Goal: Communication & Community: Ask a question

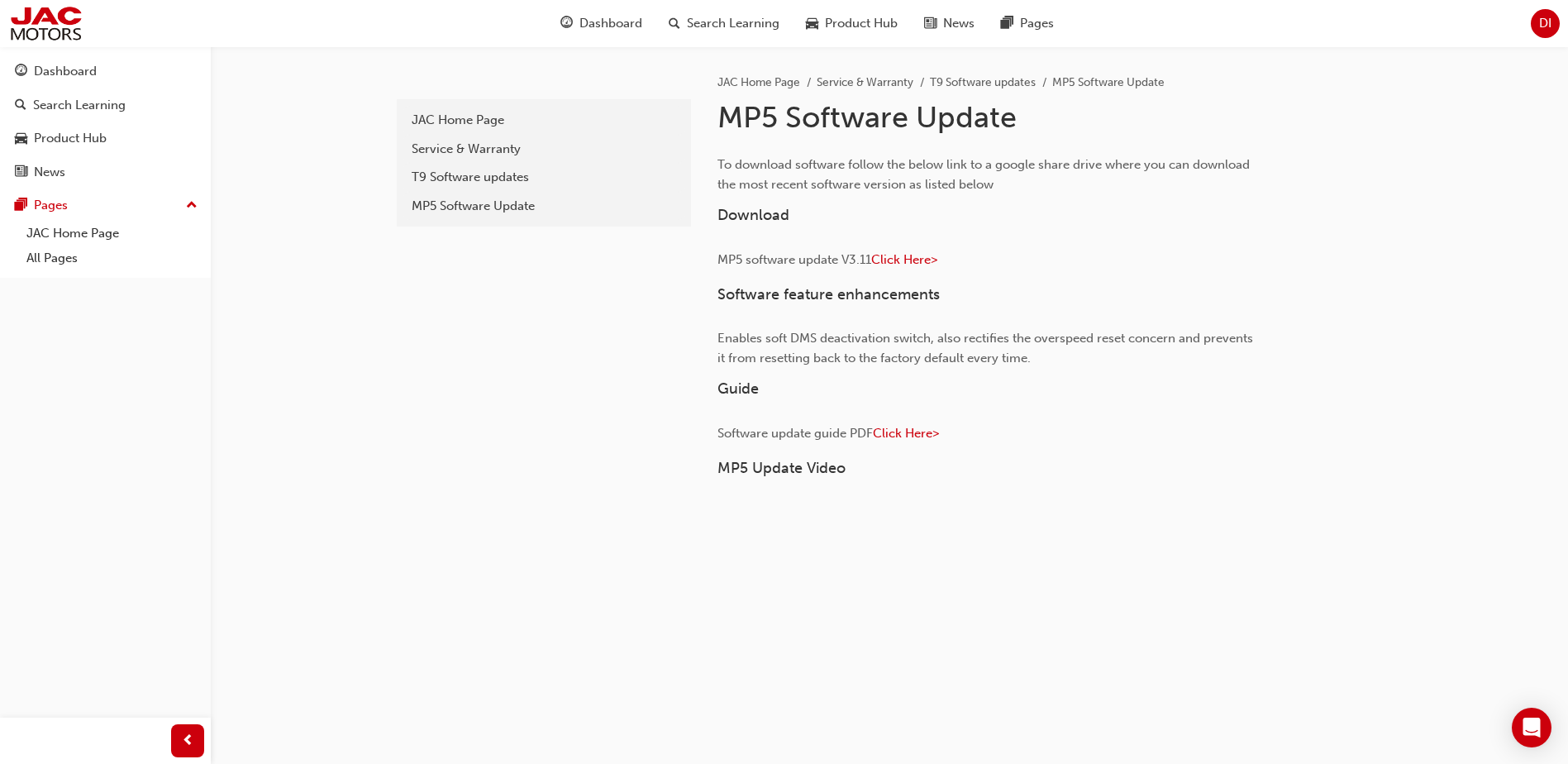
drag, startPoint x: 1527, startPoint y: 732, endPoint x: 1481, endPoint y: 708, distance: 51.9
click at [1263, 585] on icon "Open Intercom Messenger" at bounding box center [1531, 727] width 20 height 20
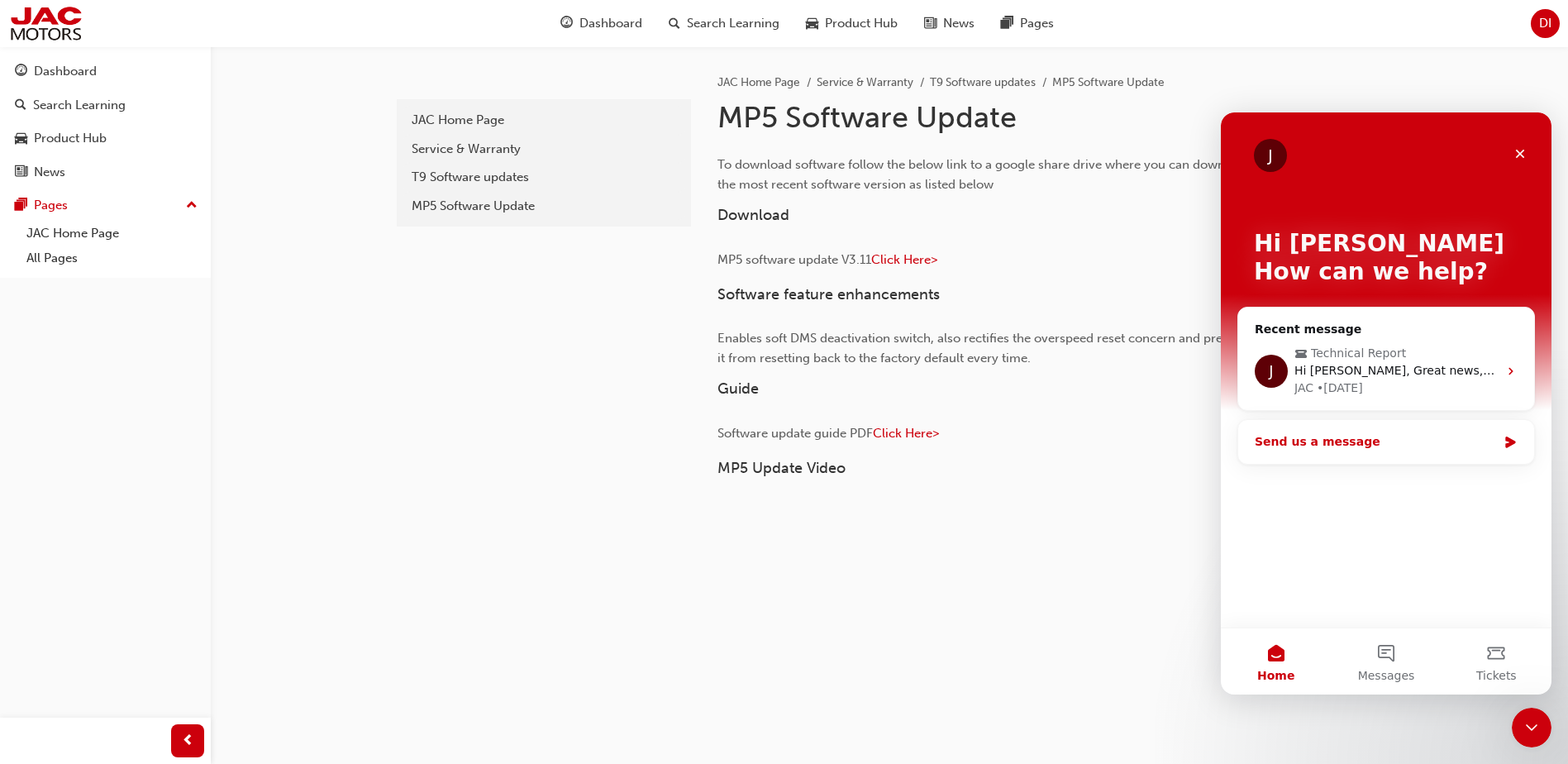
click at [1263, 444] on div "Send us a message" at bounding box center [1375, 442] width 242 height 17
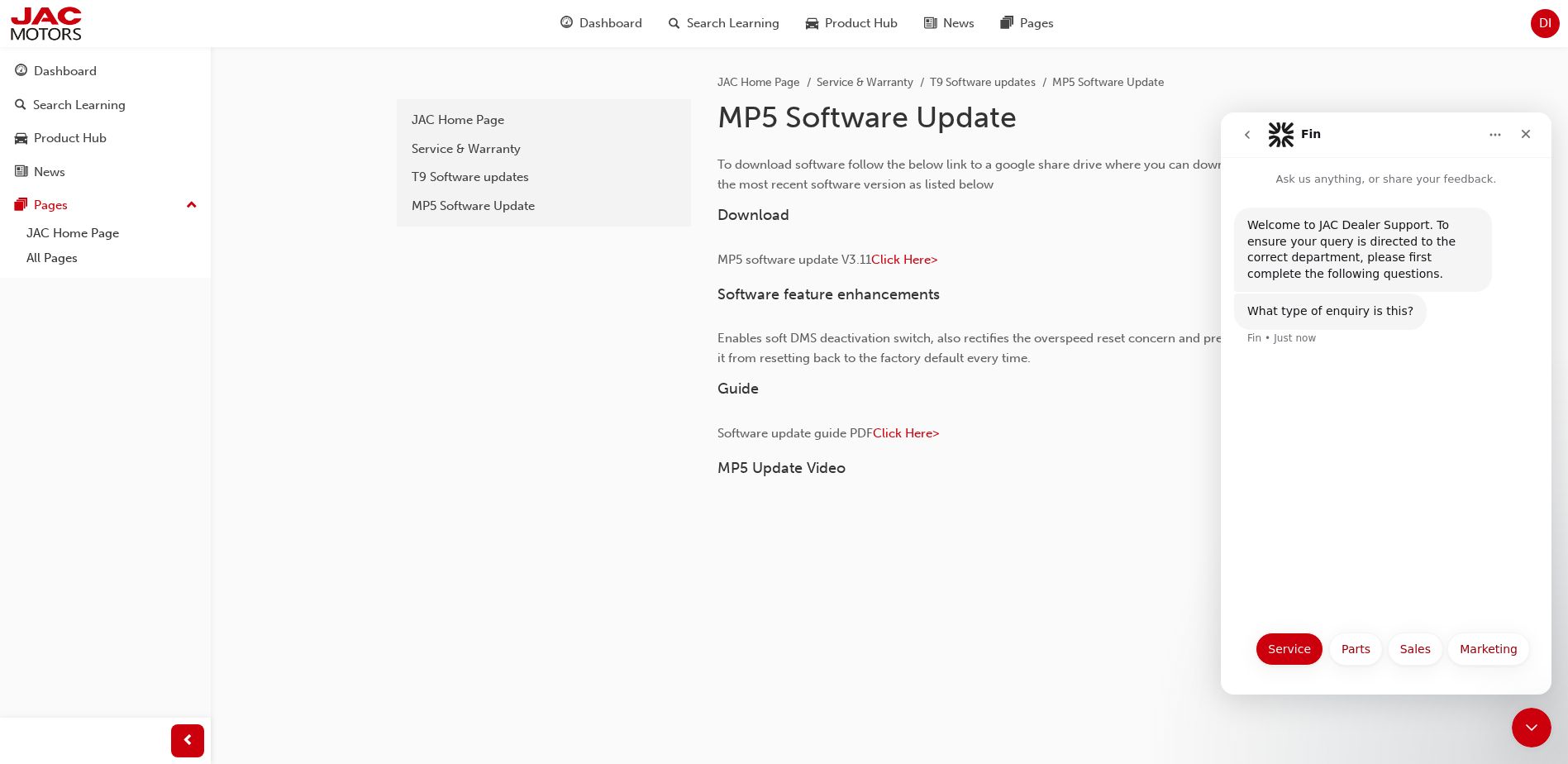
click at [1263, 585] on button "Service" at bounding box center [1289, 649] width 67 height 33
click at [1263, 529] on button "Request for Technical Support" at bounding box center [1431, 527] width 197 height 33
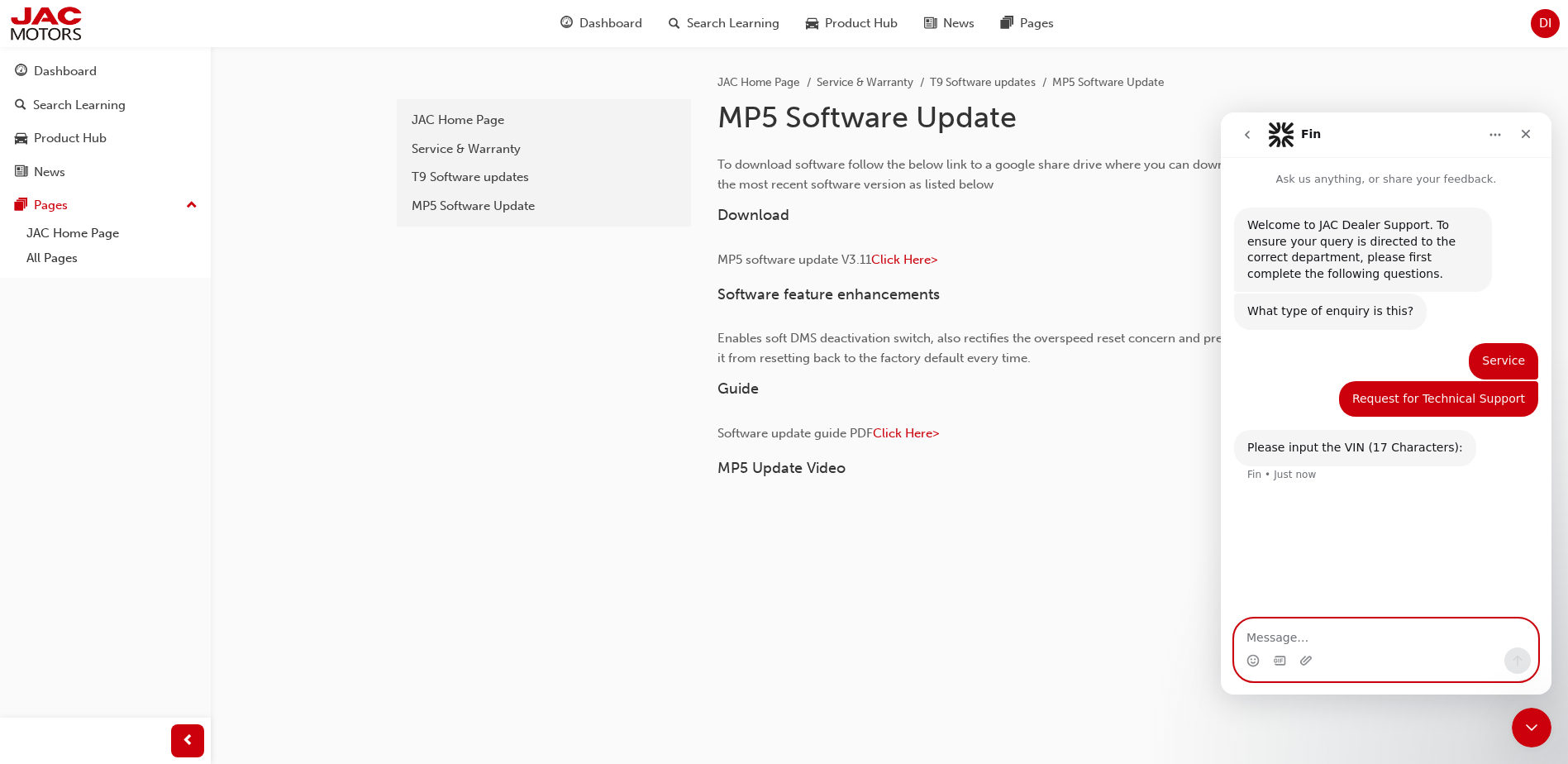
paste textarea "[US_VEHICLE_IDENTIFICATION_NUMBER]"
type textarea "[US_VEHICLE_IDENTIFICATION_NUMBER]"
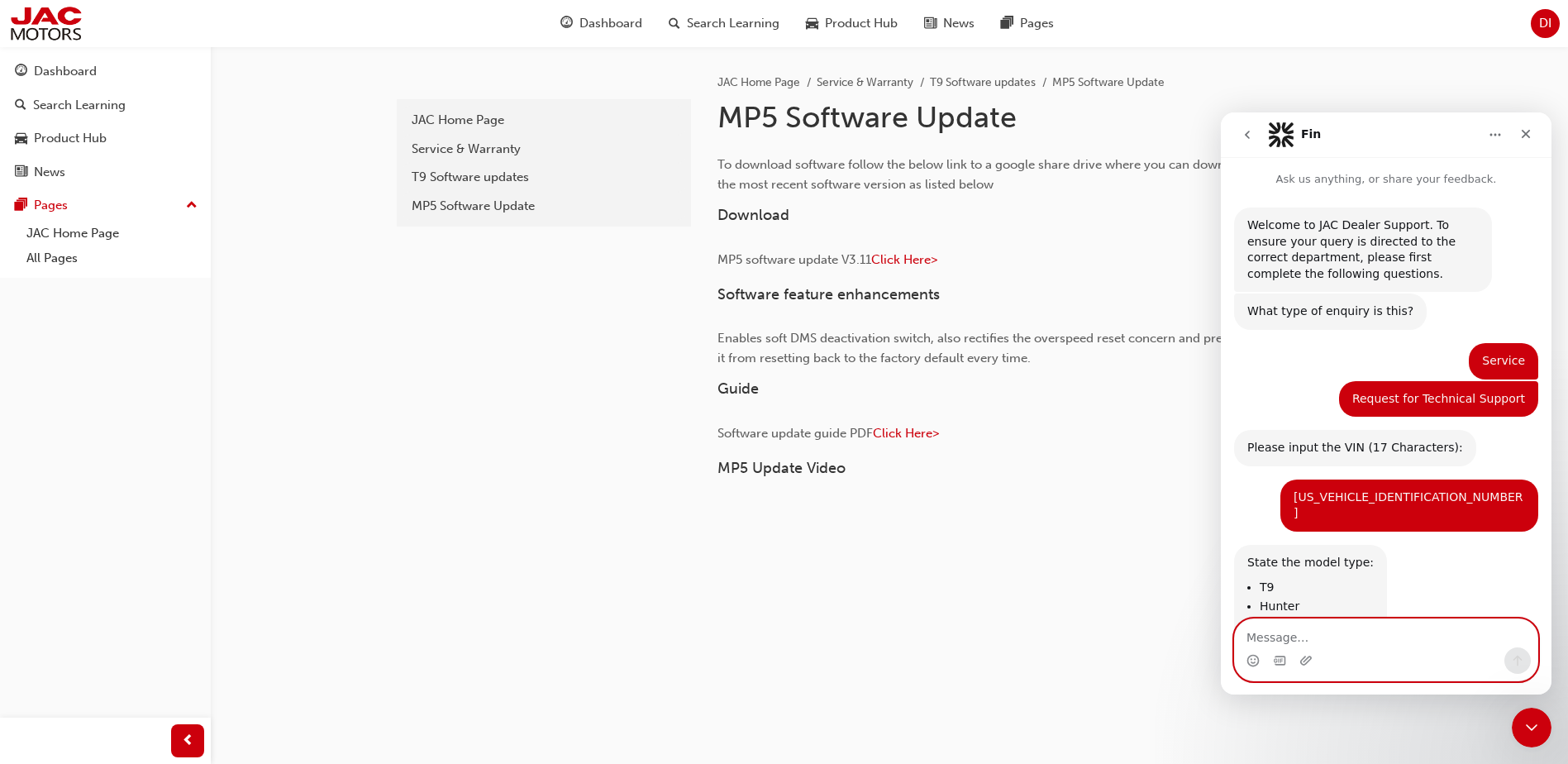
scroll to position [43, 0]
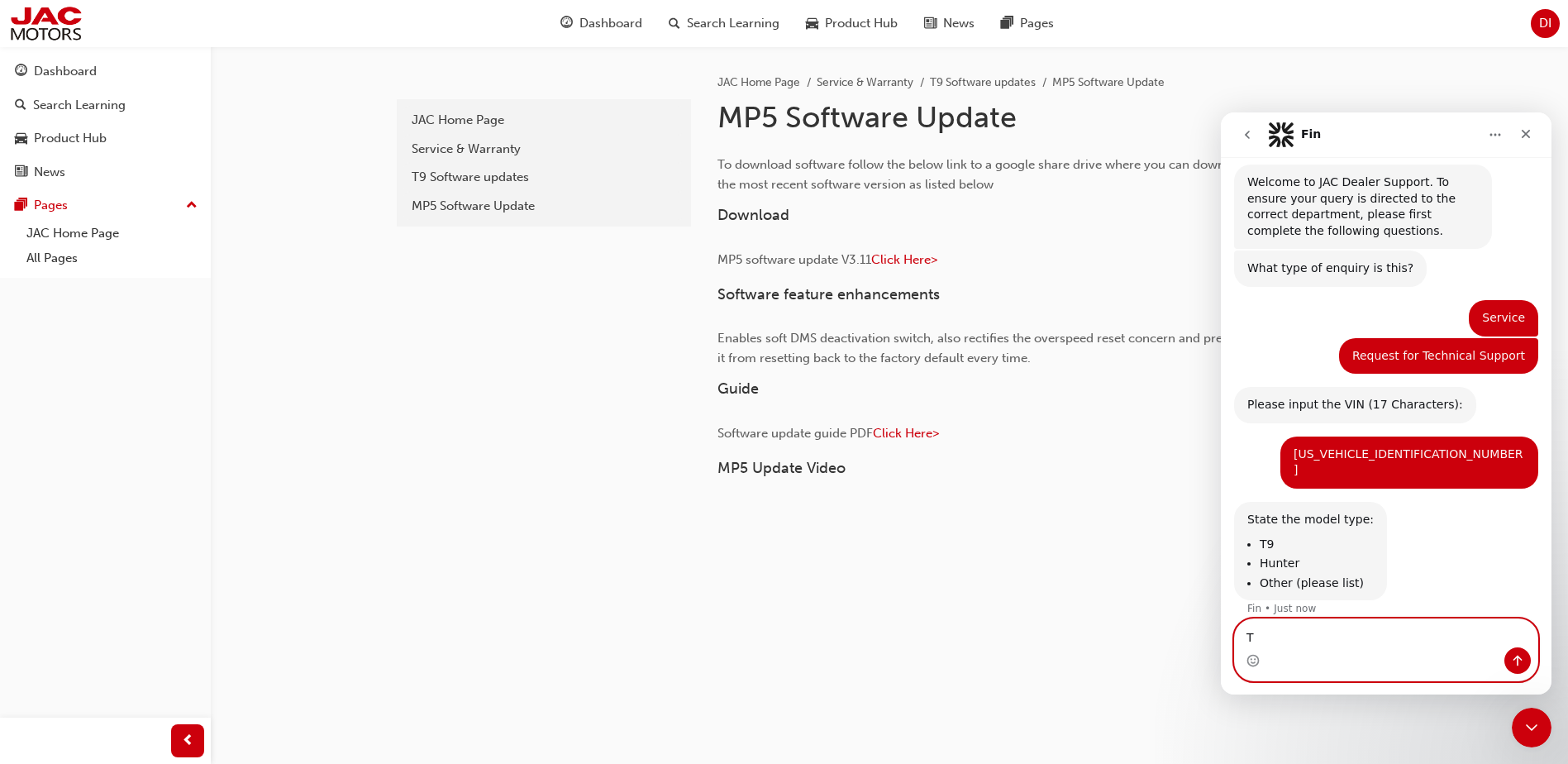
type textarea "T9"
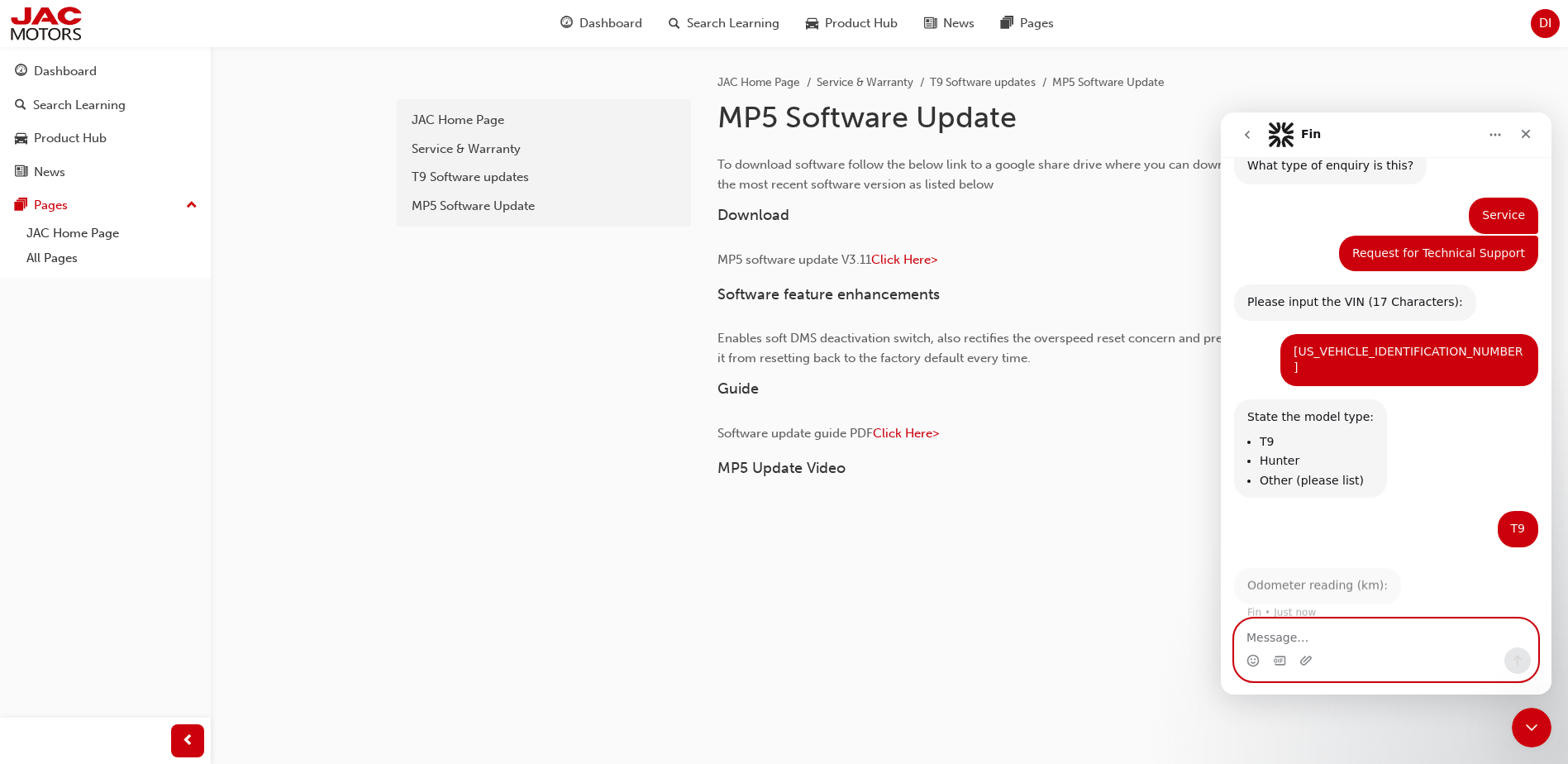
scroll to position [141, 0]
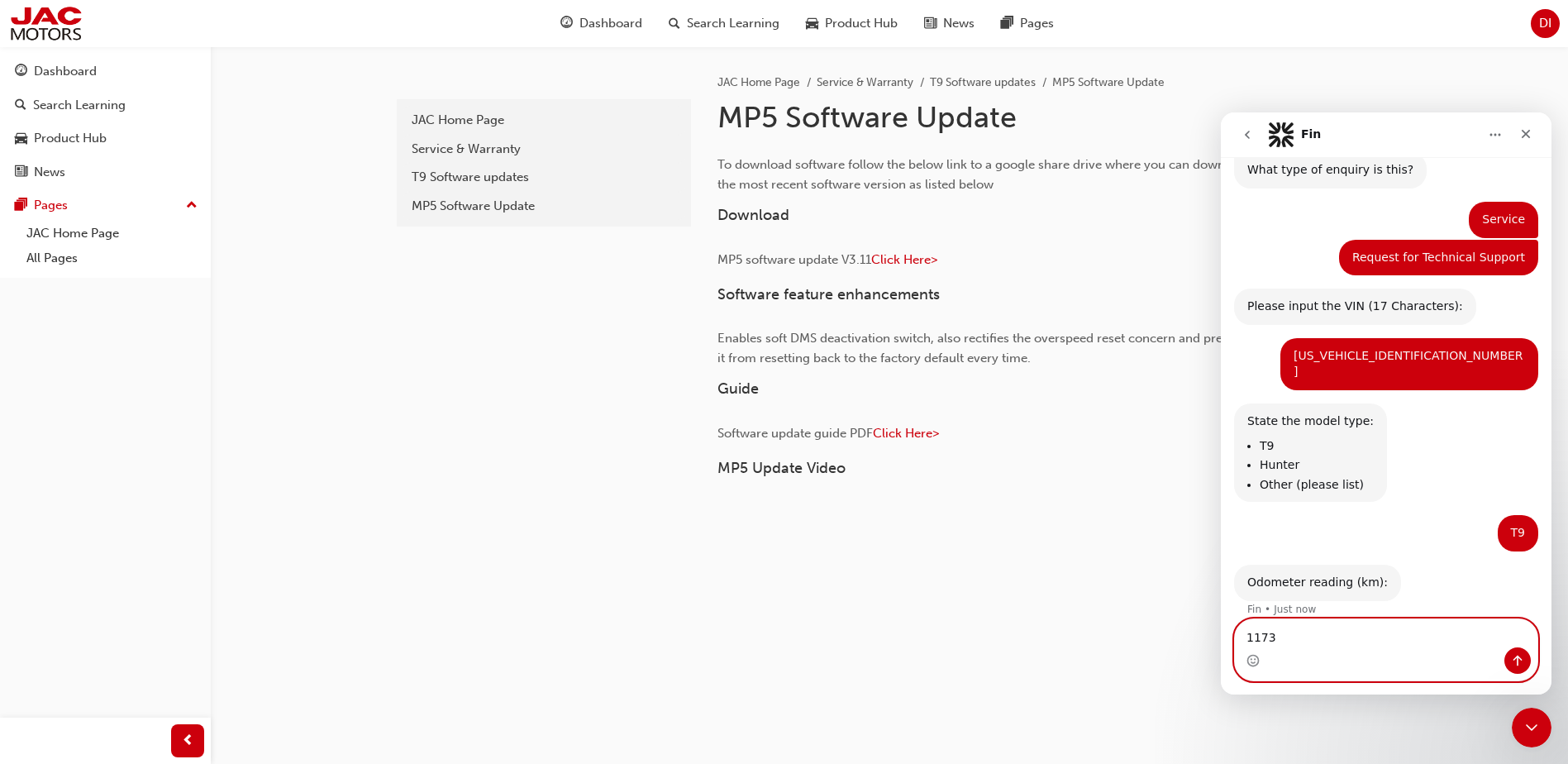
type textarea "11739"
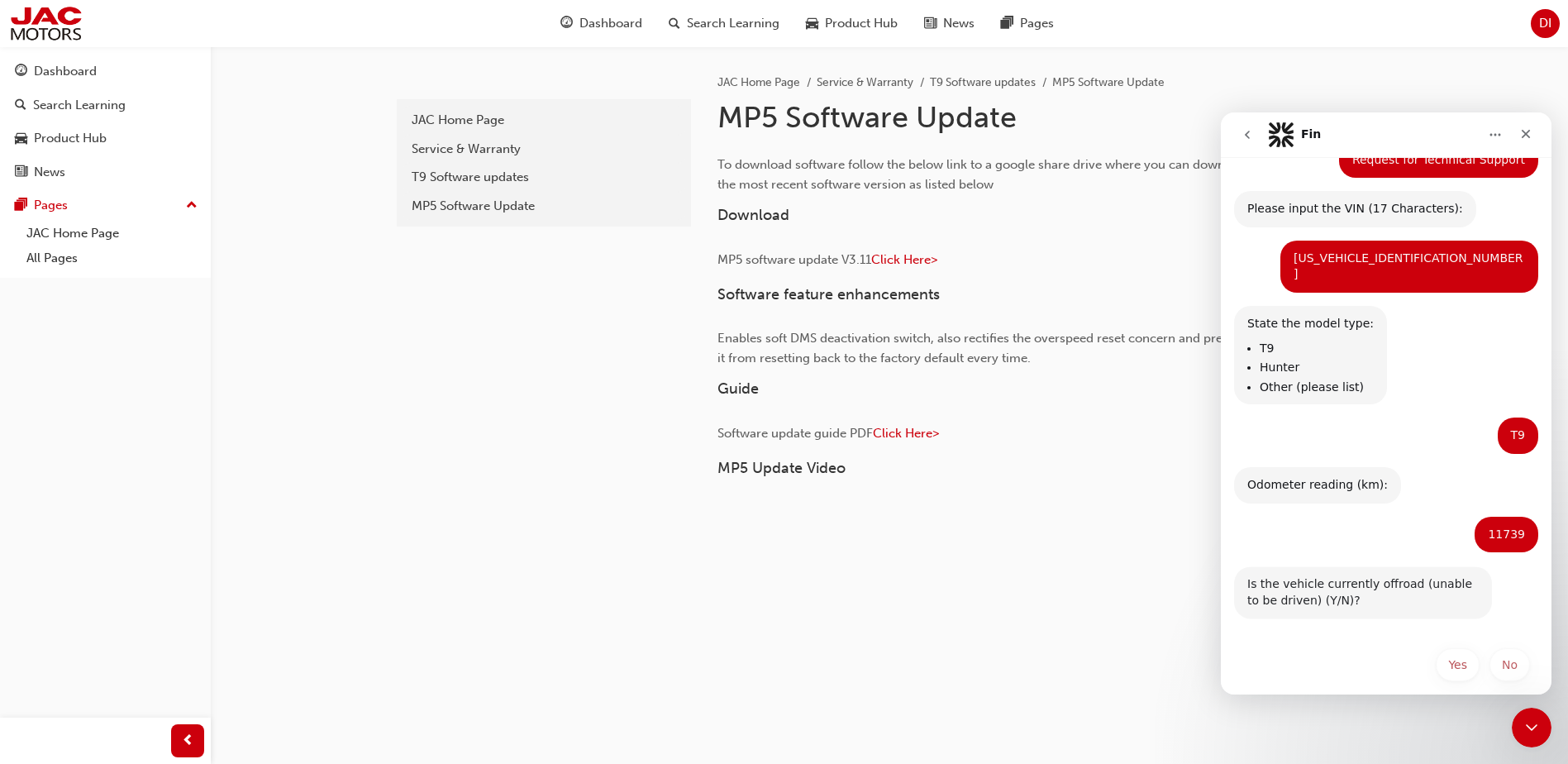
scroll to position [239, 0]
click at [1263, 585] on button "No" at bounding box center [1509, 664] width 41 height 33
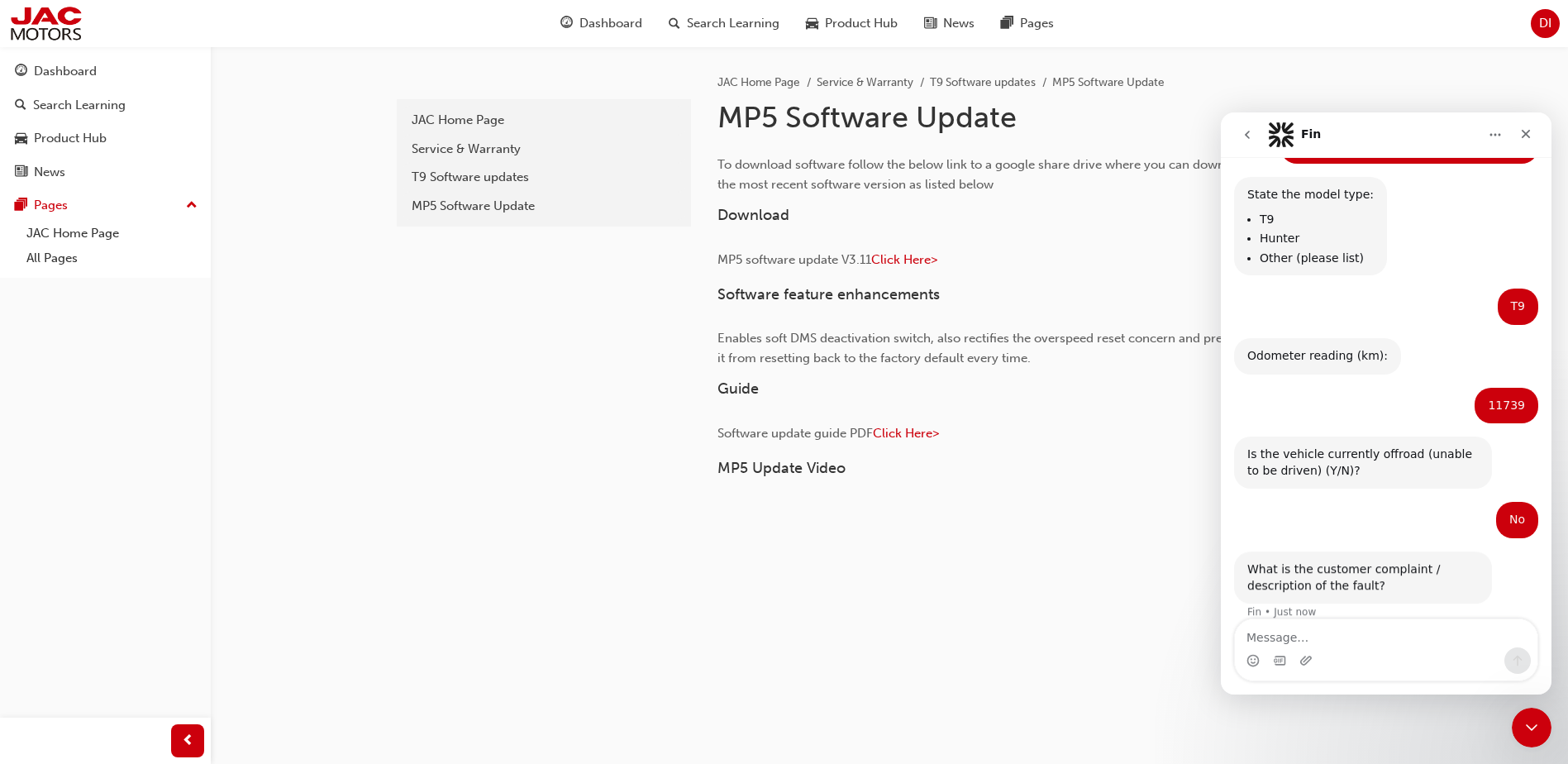
scroll to position [371, 0]
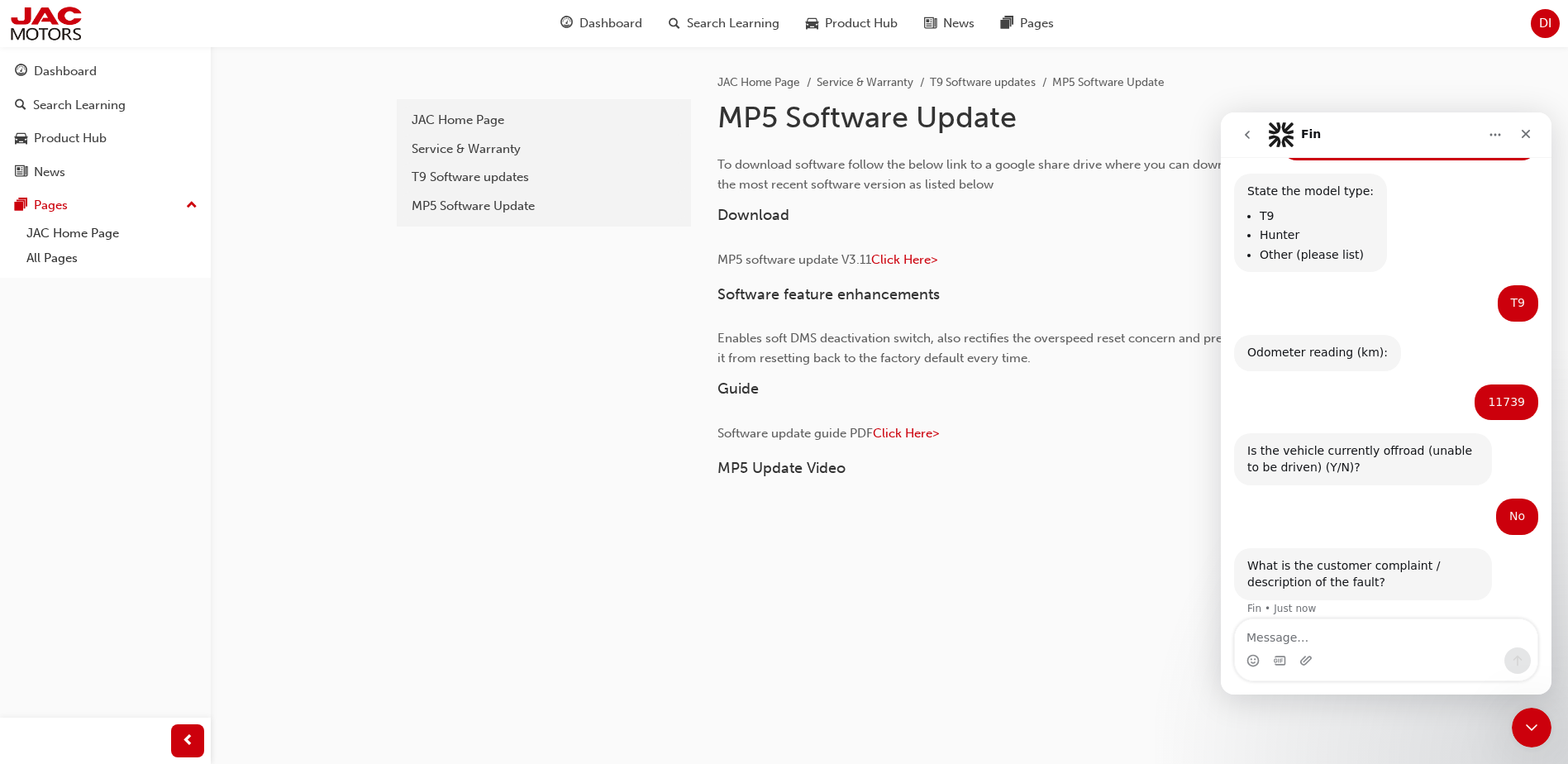
click at [1263, 585] on textarea "Message…" at bounding box center [1386, 634] width 303 height 28
type textarea "Head"
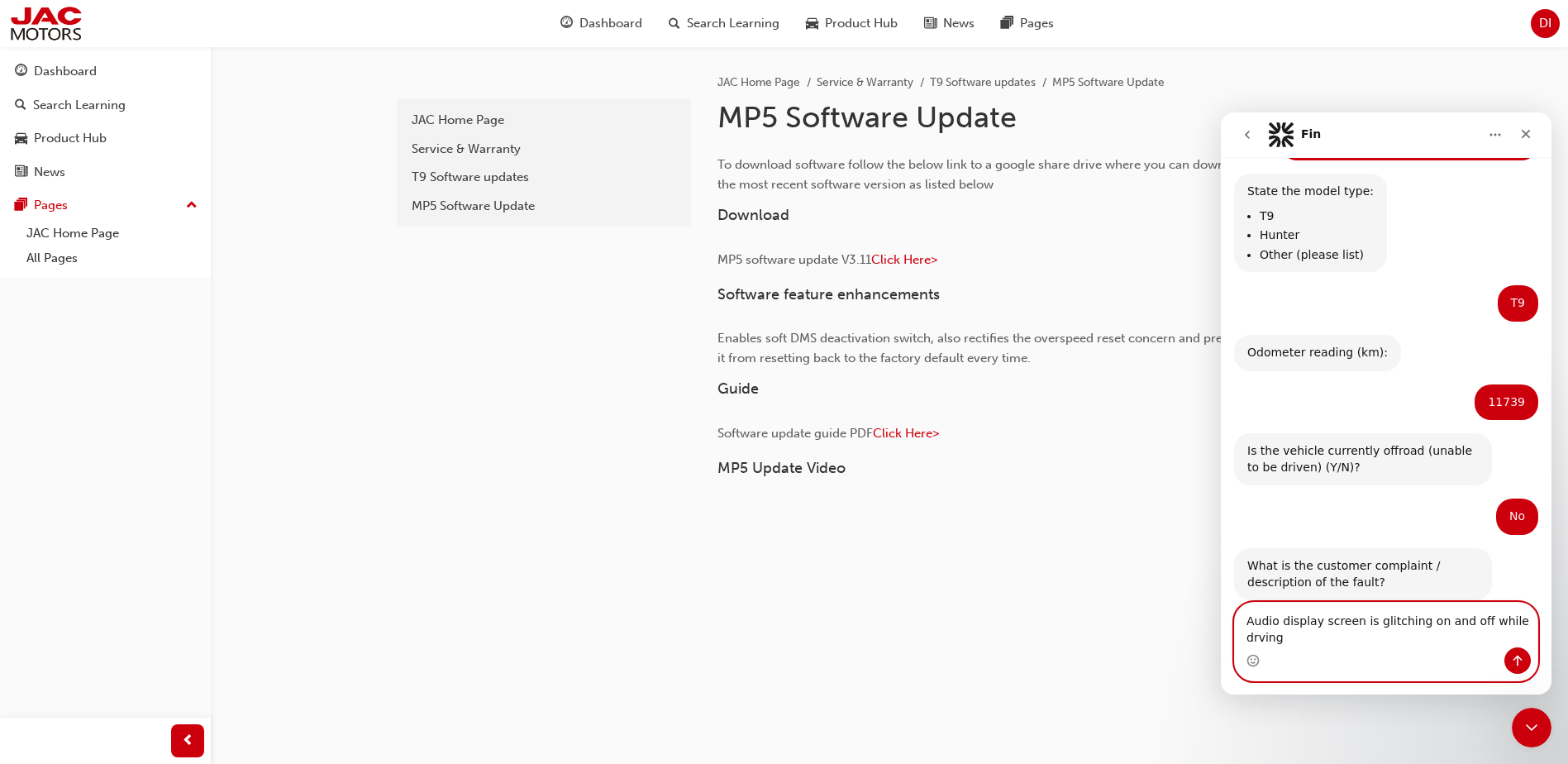
scroll to position [388, 0]
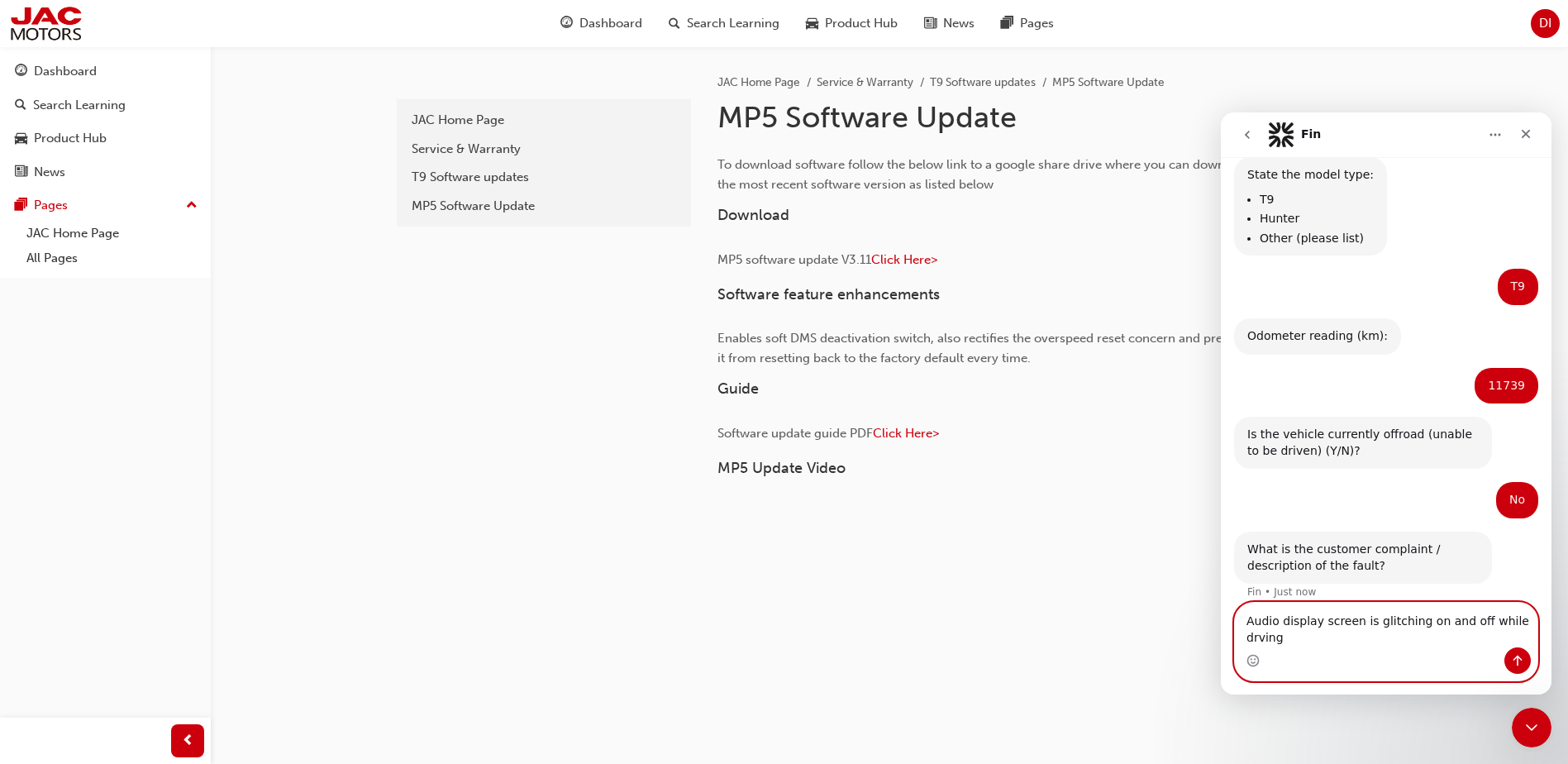
drag, startPoint x: 1255, startPoint y: 637, endPoint x: 1269, endPoint y: 635, distance: 14.1
type textarea "Audio display screen is glitching on and off while driving."
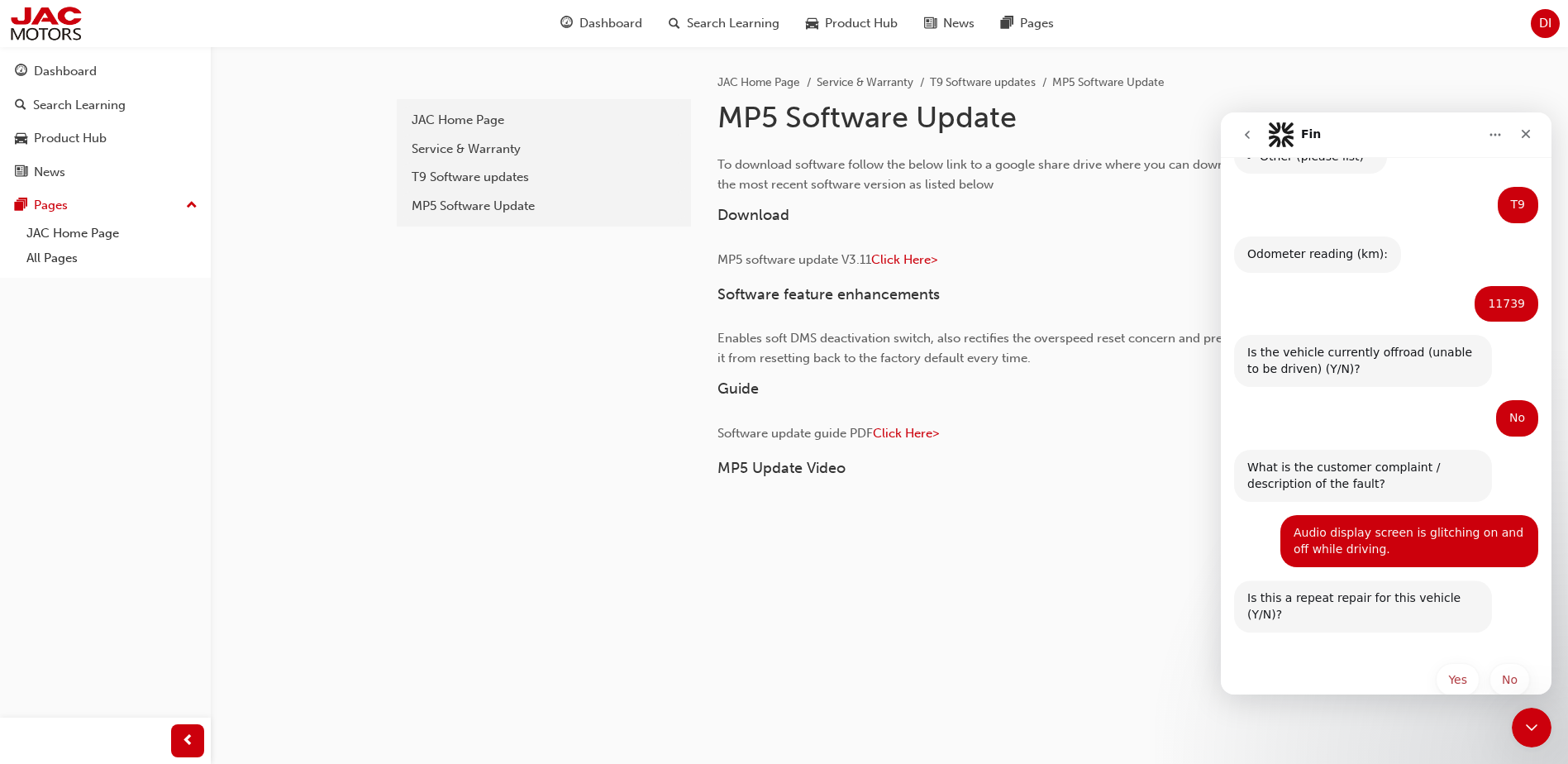
scroll to position [468, 0]
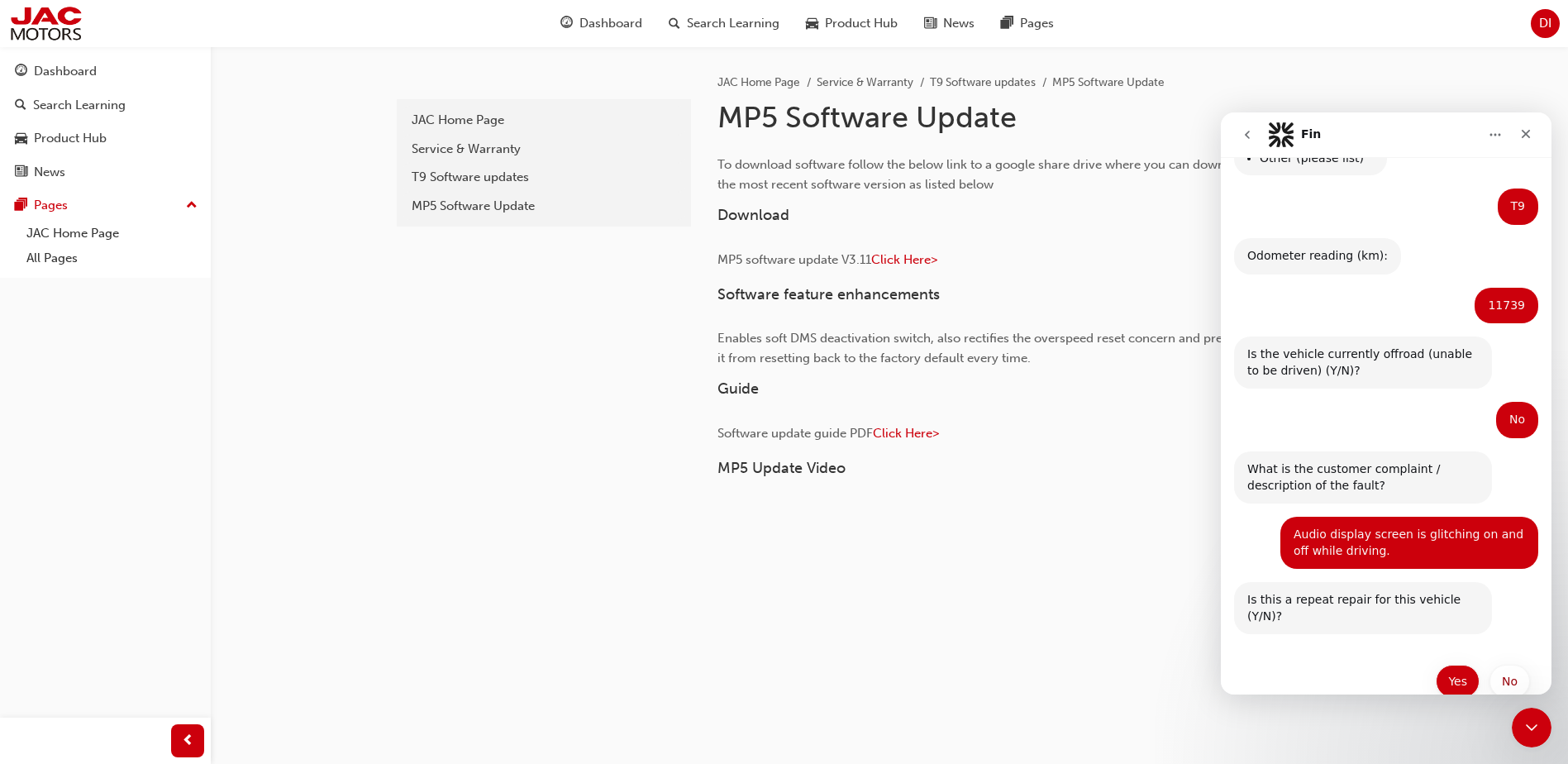
click at [1263, 585] on button "Yes" at bounding box center [1458, 681] width 44 height 33
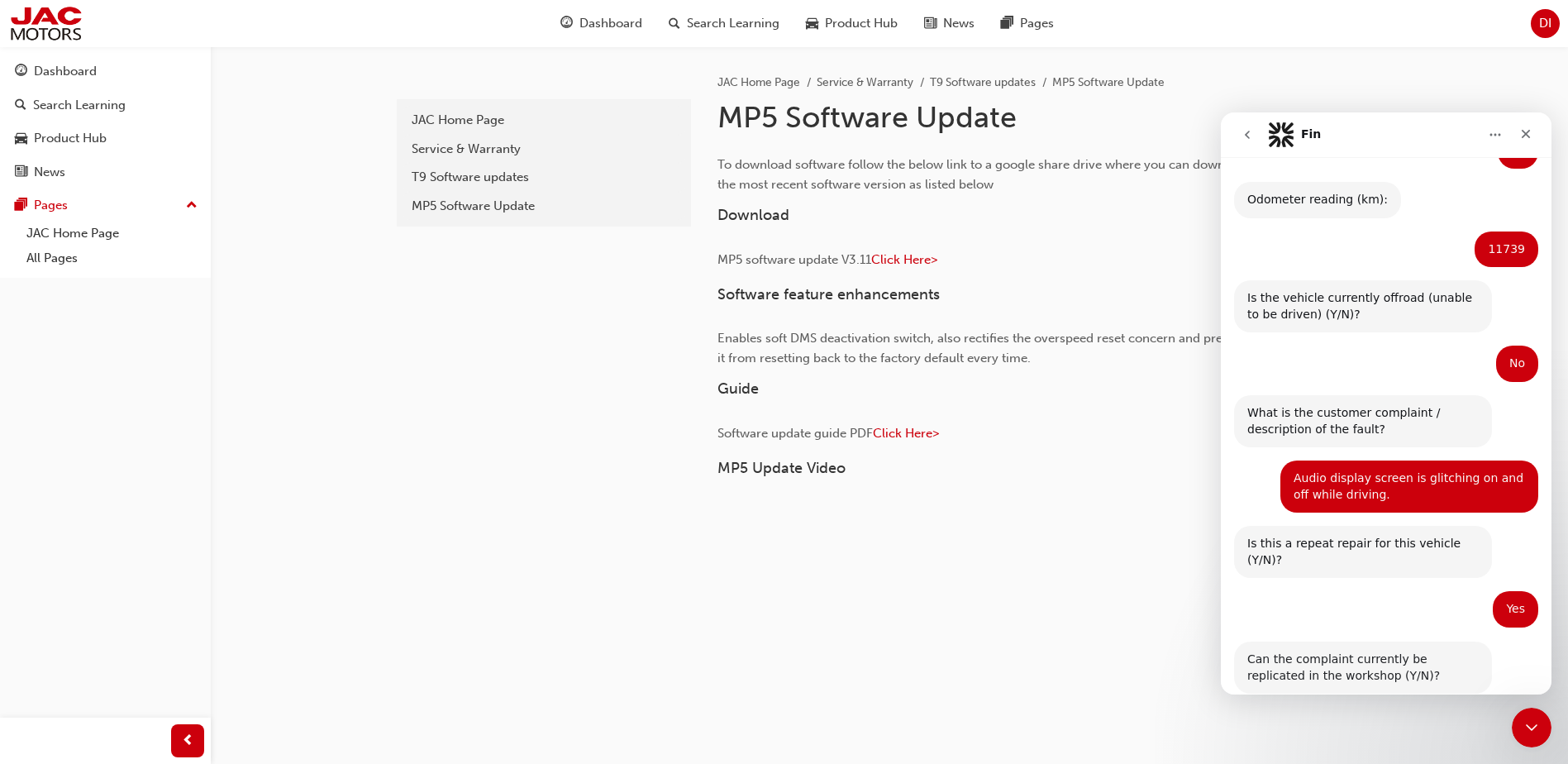
scroll to position [583, 0]
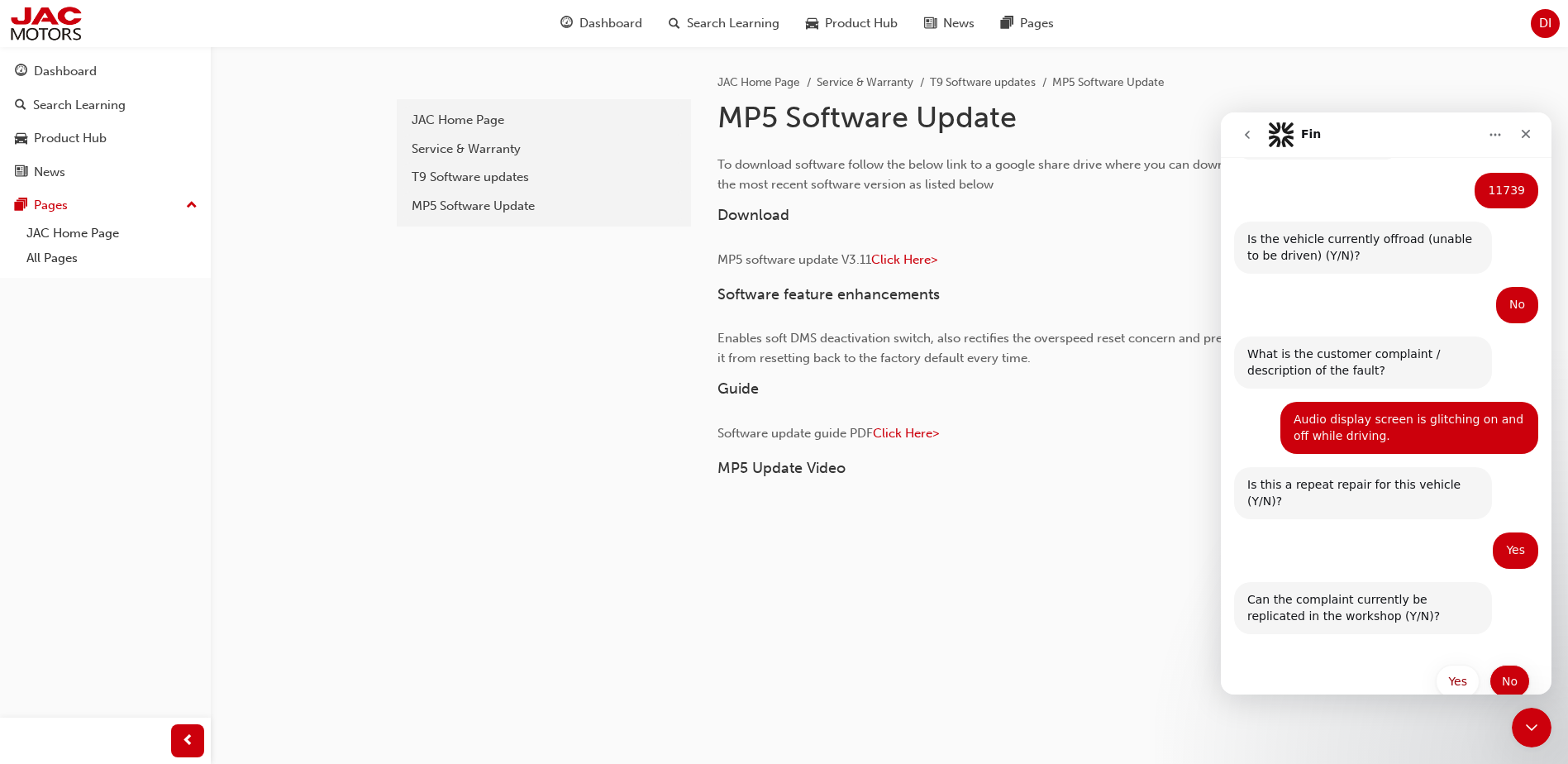
click at [1263, 585] on button "No" at bounding box center [1509, 681] width 41 height 33
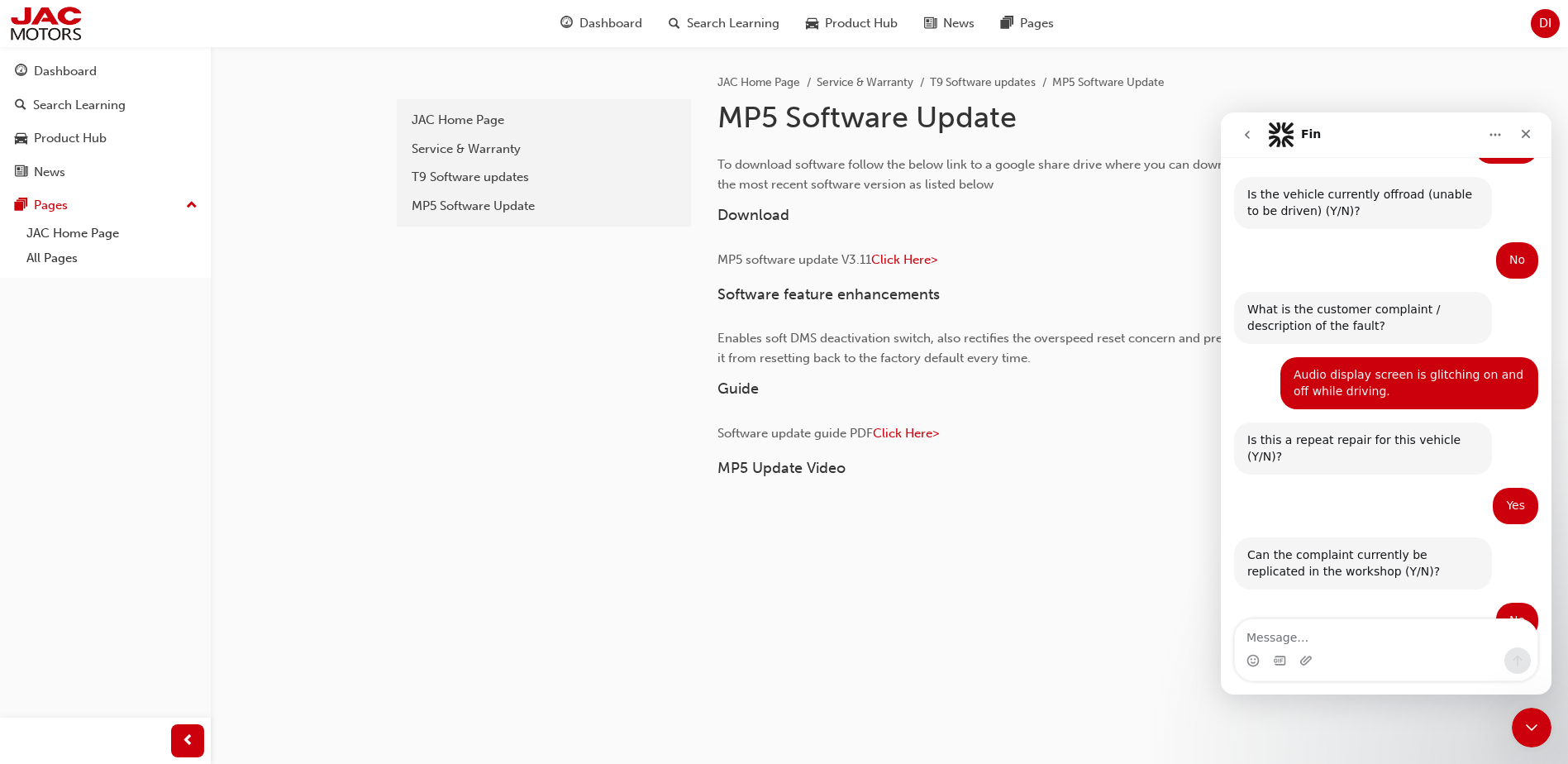
scroll to position [748, 0]
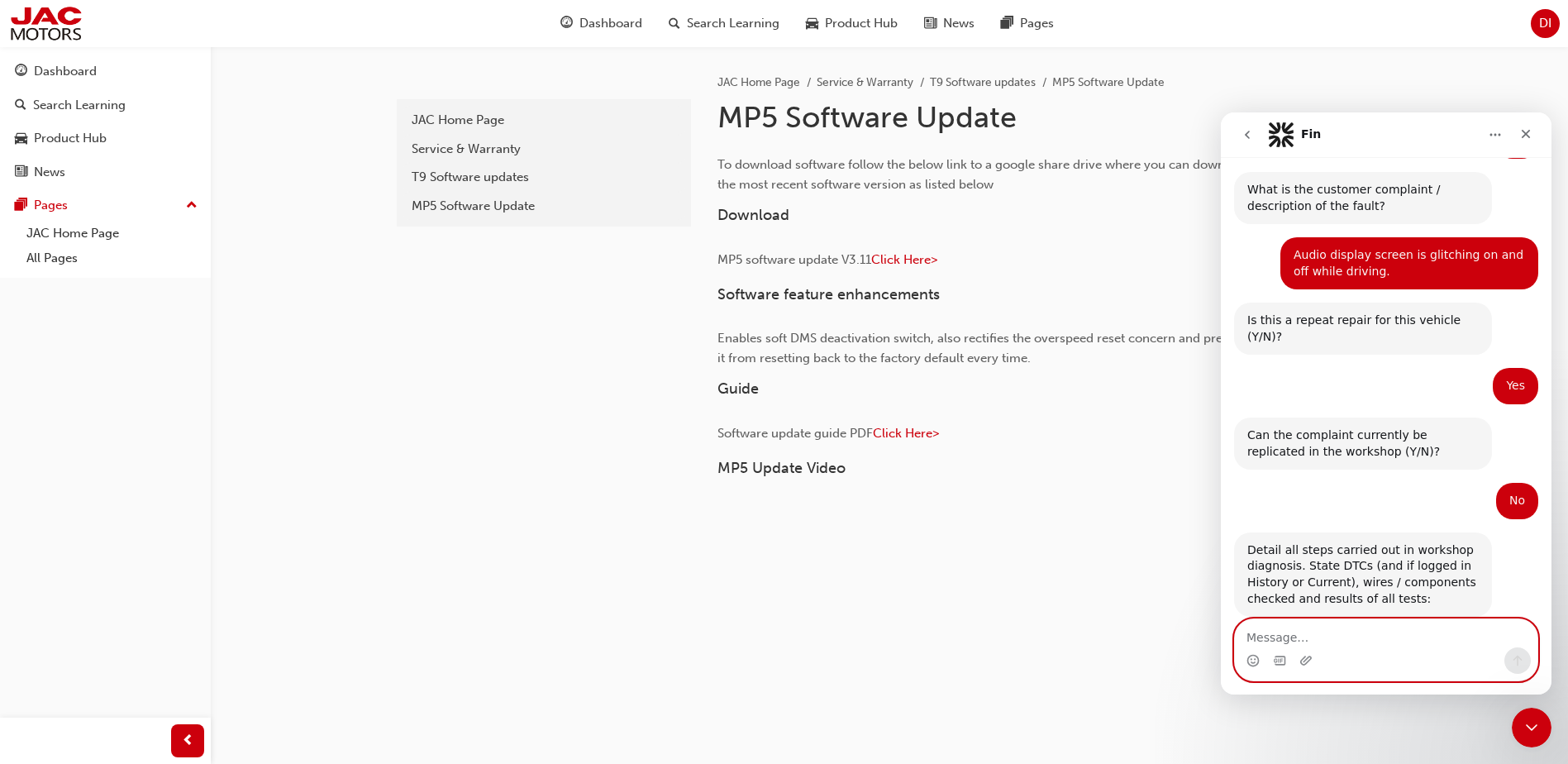
click at [1263, 585] on textarea "Message…" at bounding box center [1386, 634] width 303 height 28
type textarea "C"
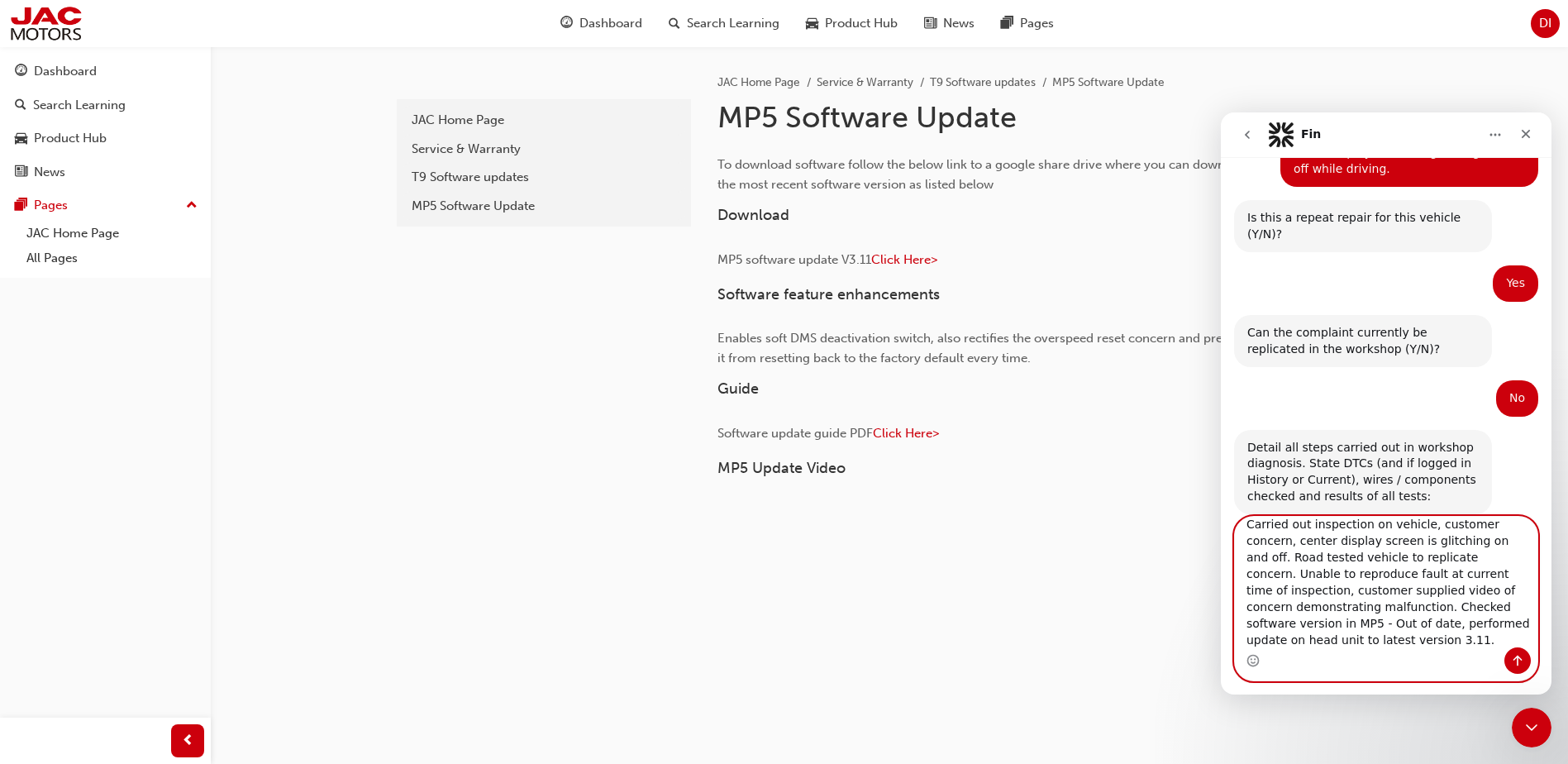
scroll to position [28, 0]
click at [1263, 585] on textarea "Carried out inspection on vehicle, customer concern, center display screen is g…" at bounding box center [1386, 583] width 303 height 131
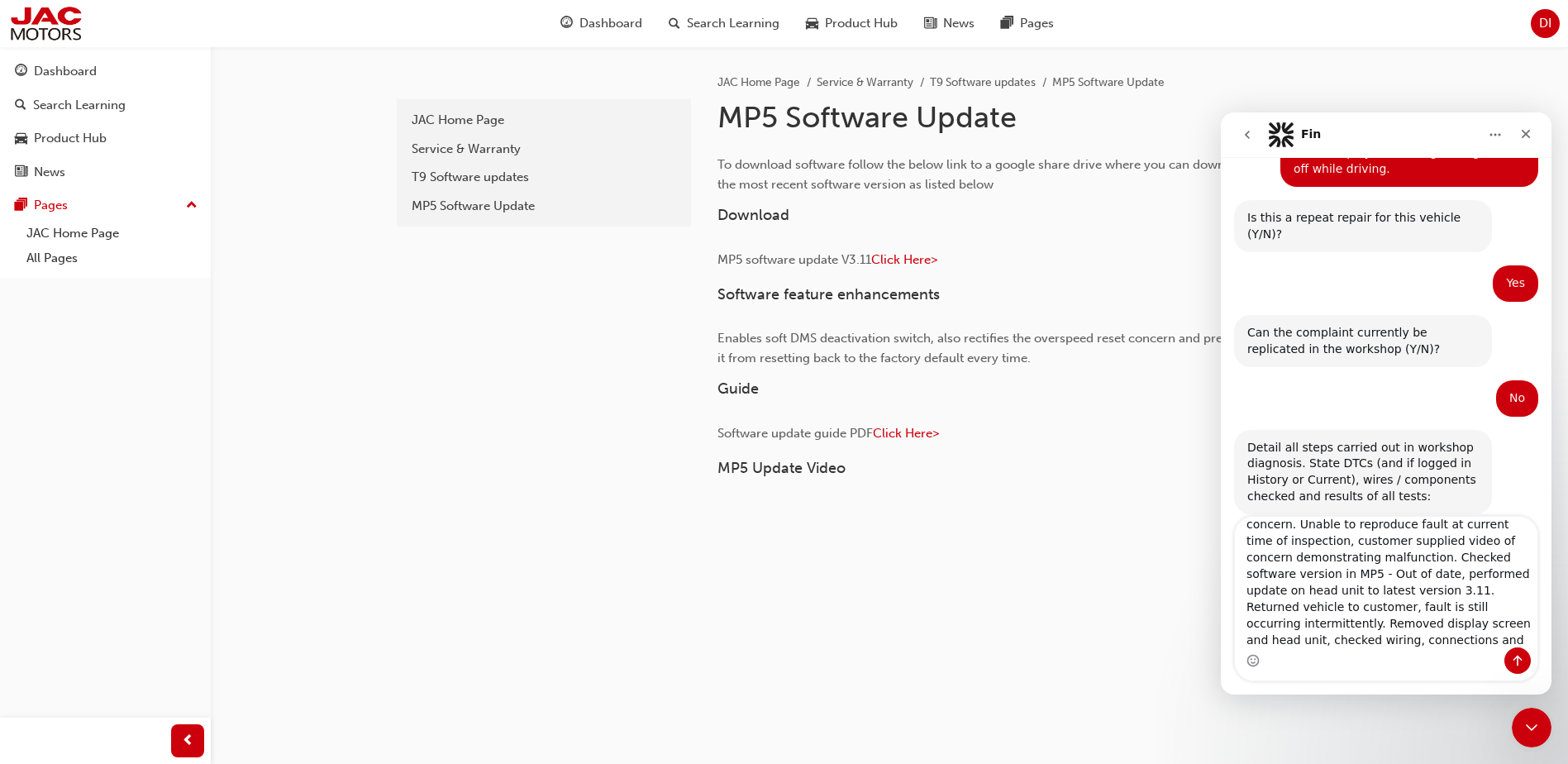
click at [1263, 585] on div "Intercom messenger" at bounding box center [1386, 661] width 303 height 27
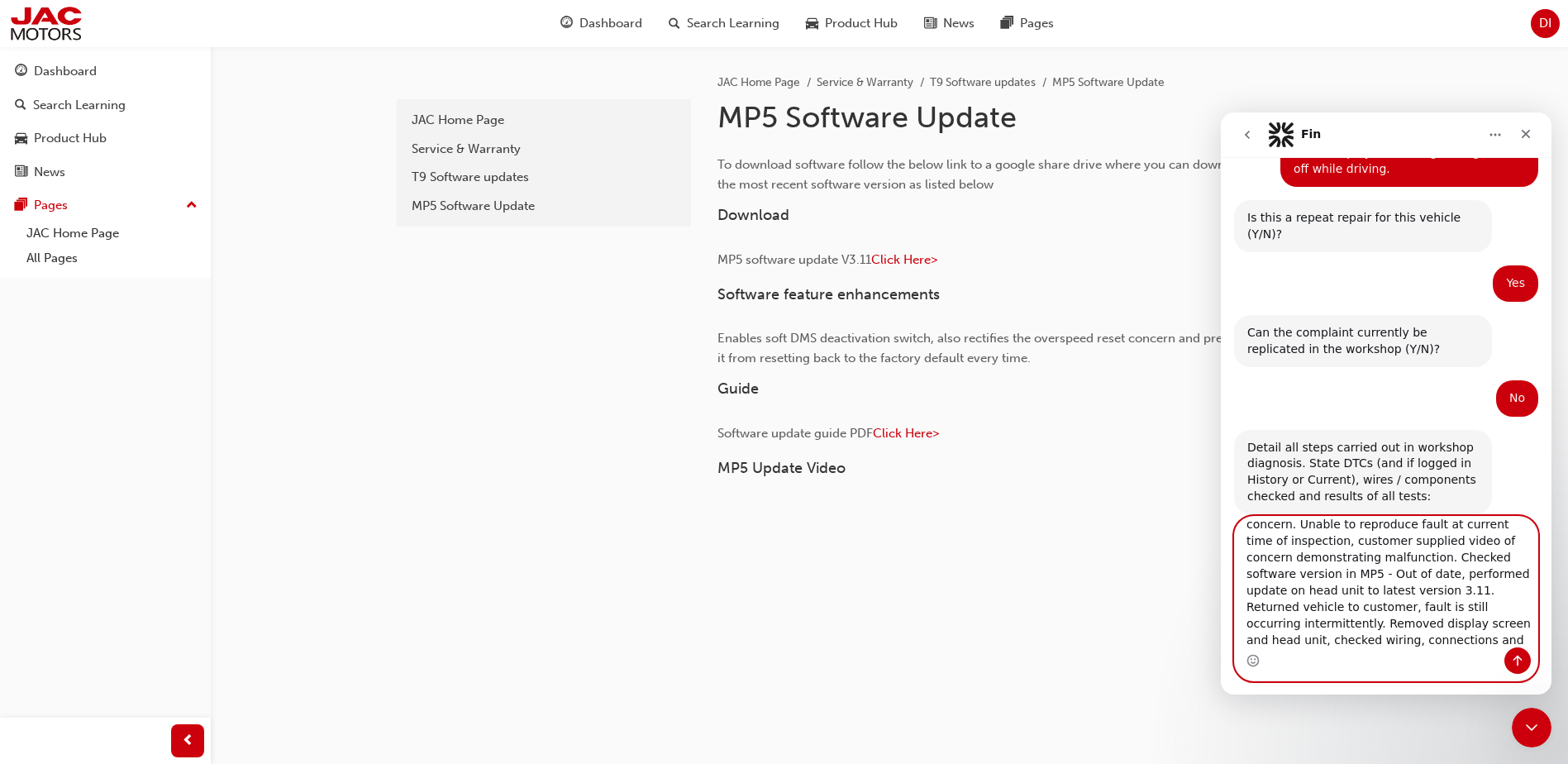
click at [1263, 585] on textarea "Carried out inspection on vehicle, customer concern, center display screen is g…" at bounding box center [1386, 583] width 303 height 131
type textarea "Carried out inspection on vehicle, customer concern, center display screen is g…"
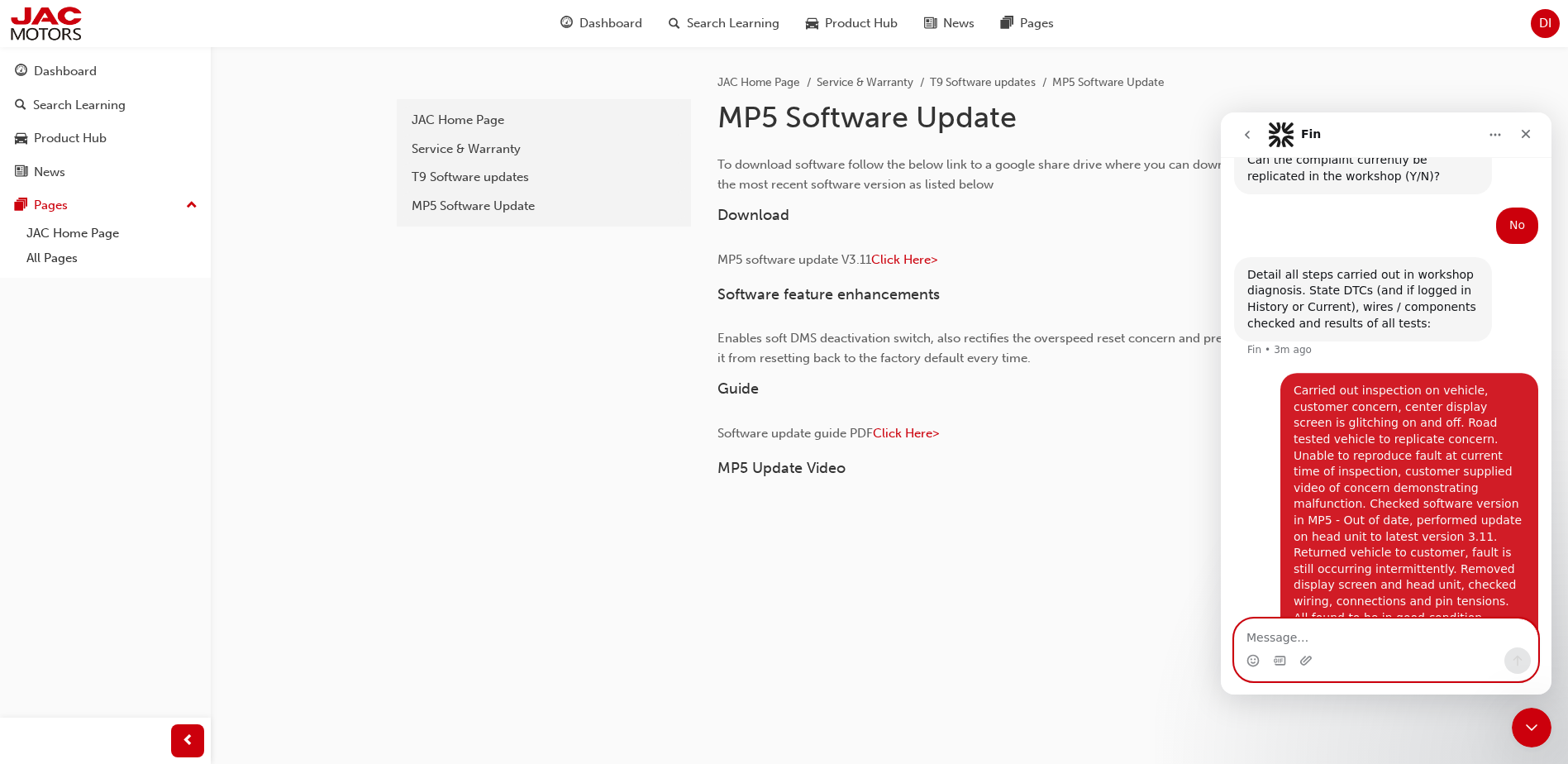
scroll to position [1040, 0]
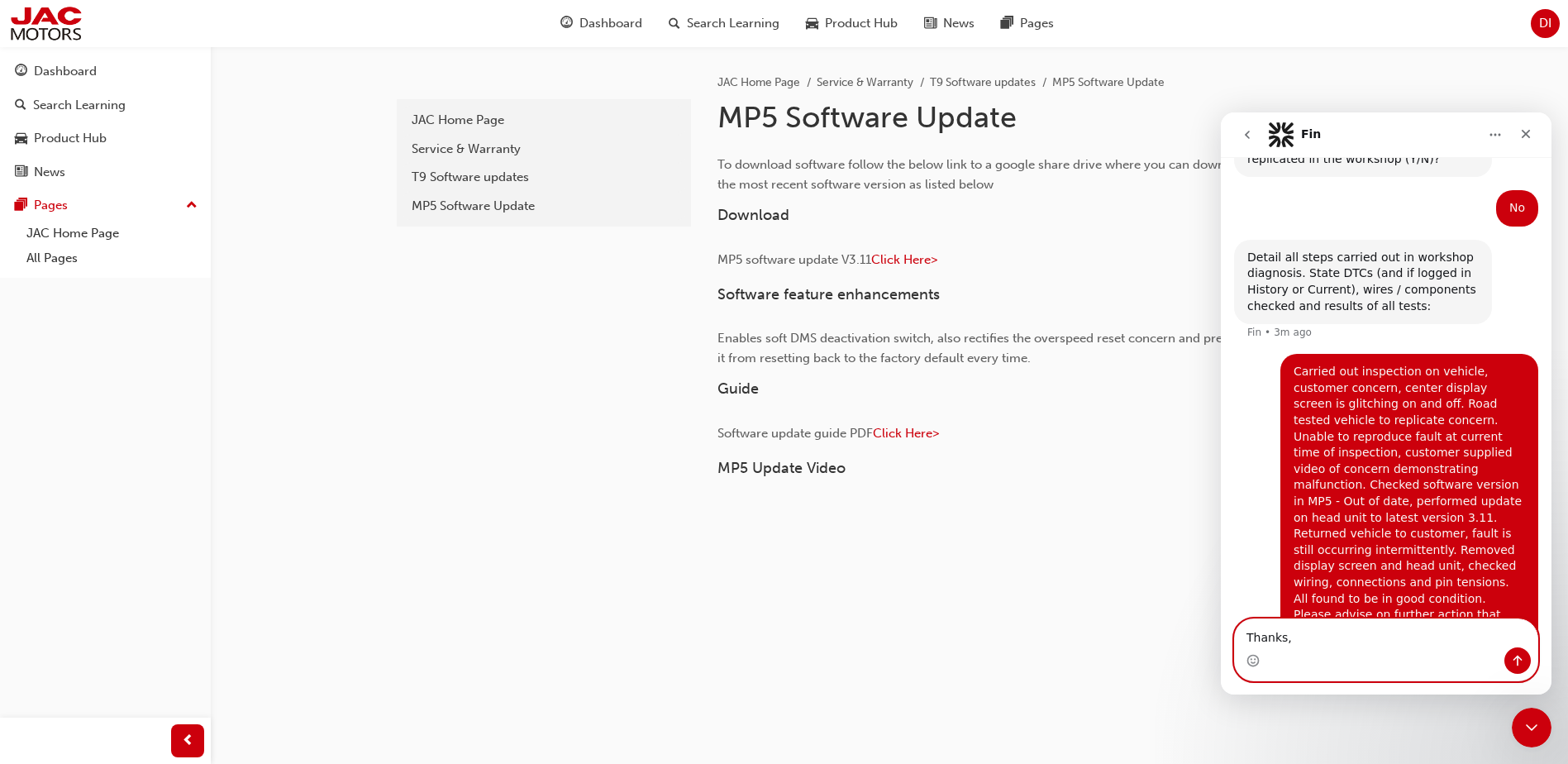
type textarea "Thanks"
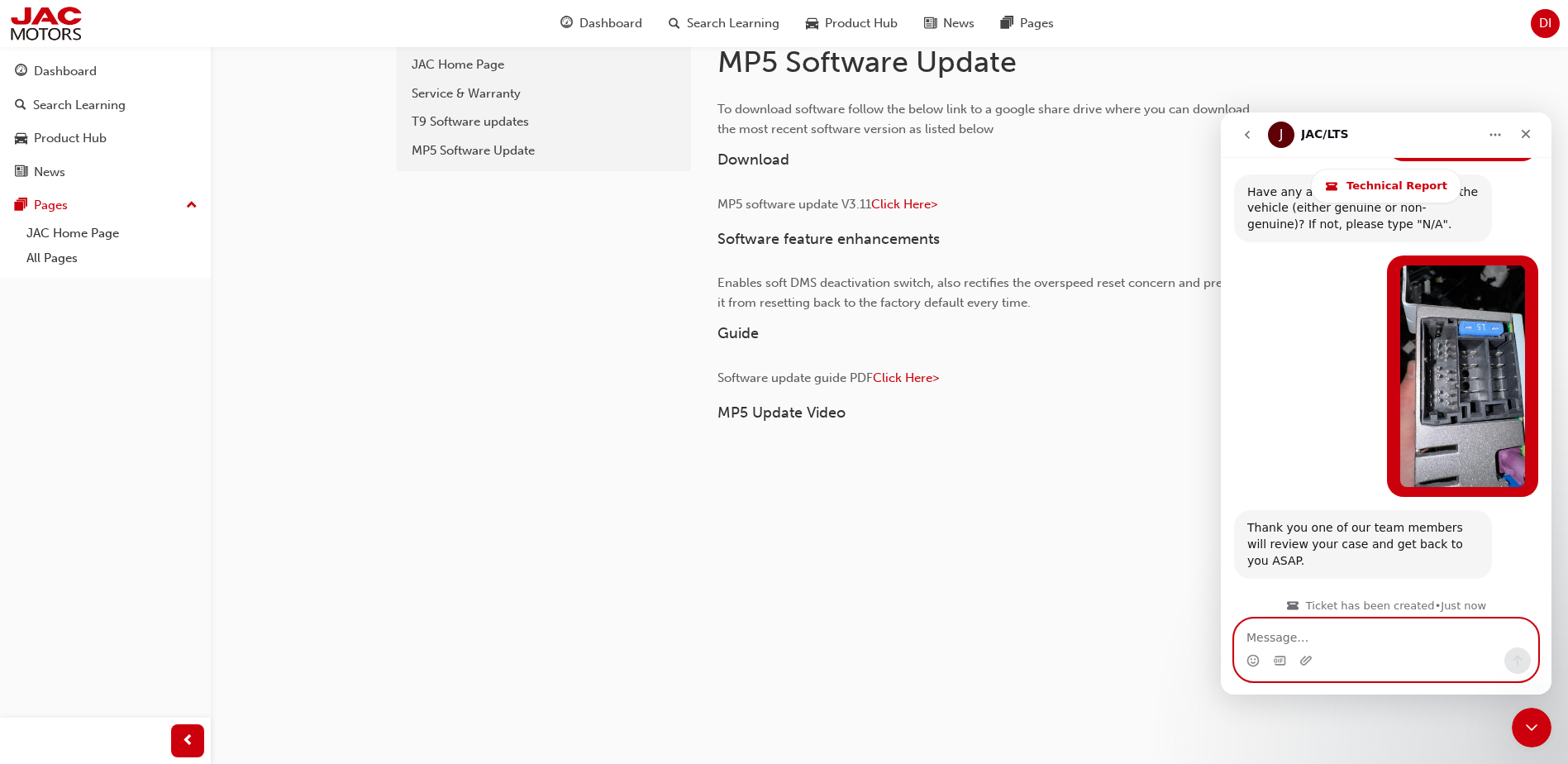
scroll to position [2166, 0]
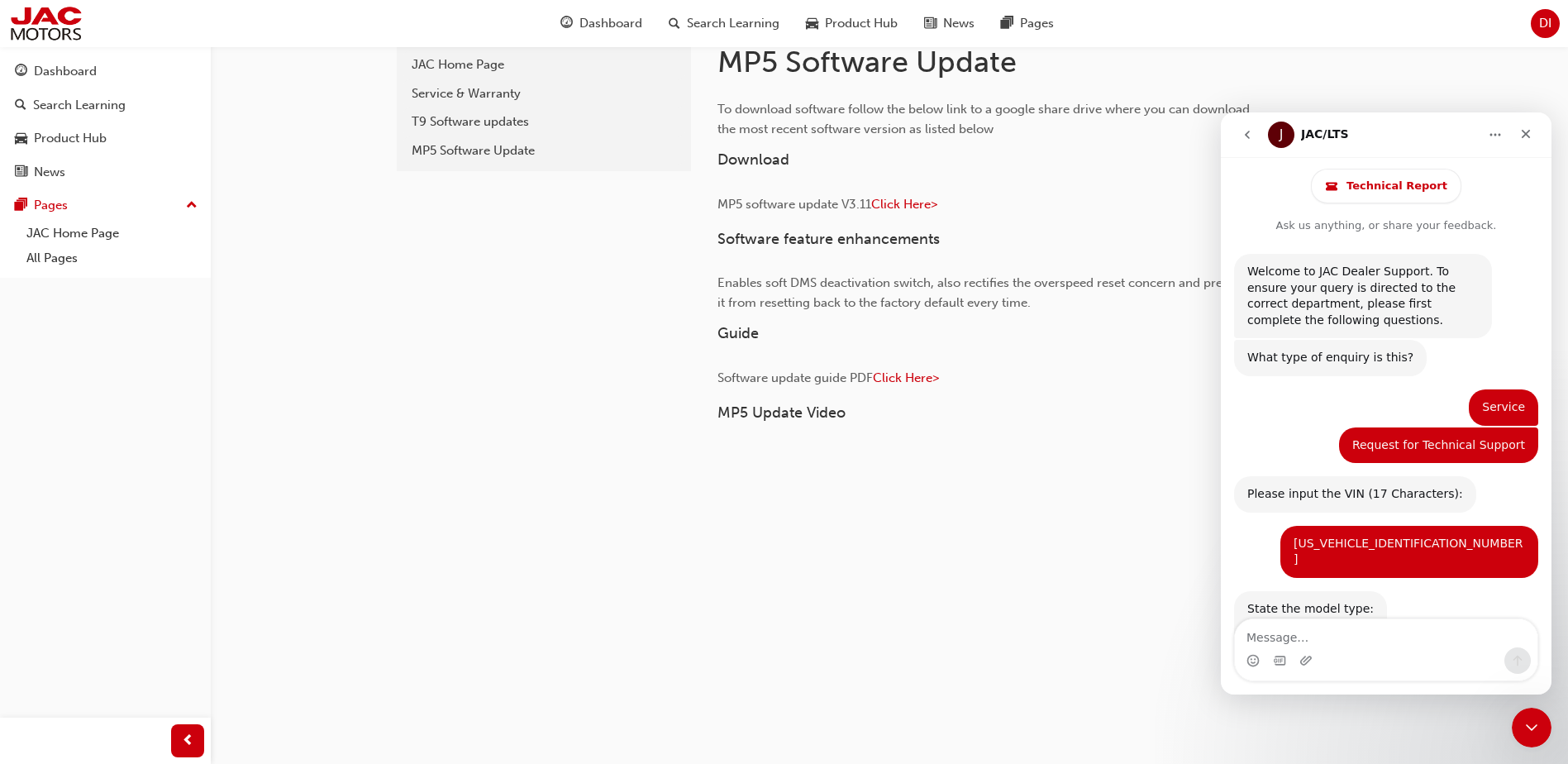
scroll to position [3030, 0]
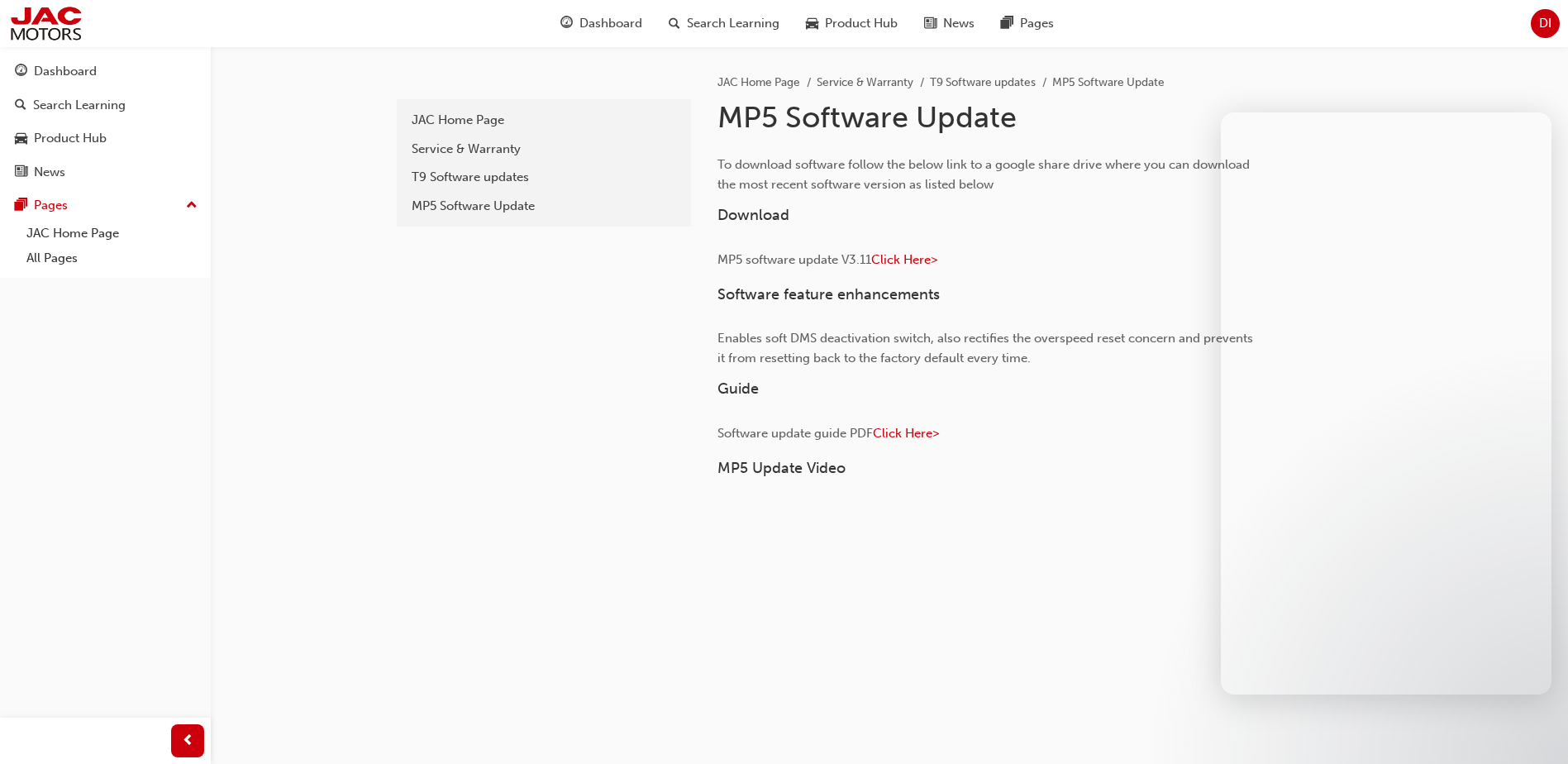
scroll to position [55, 0]
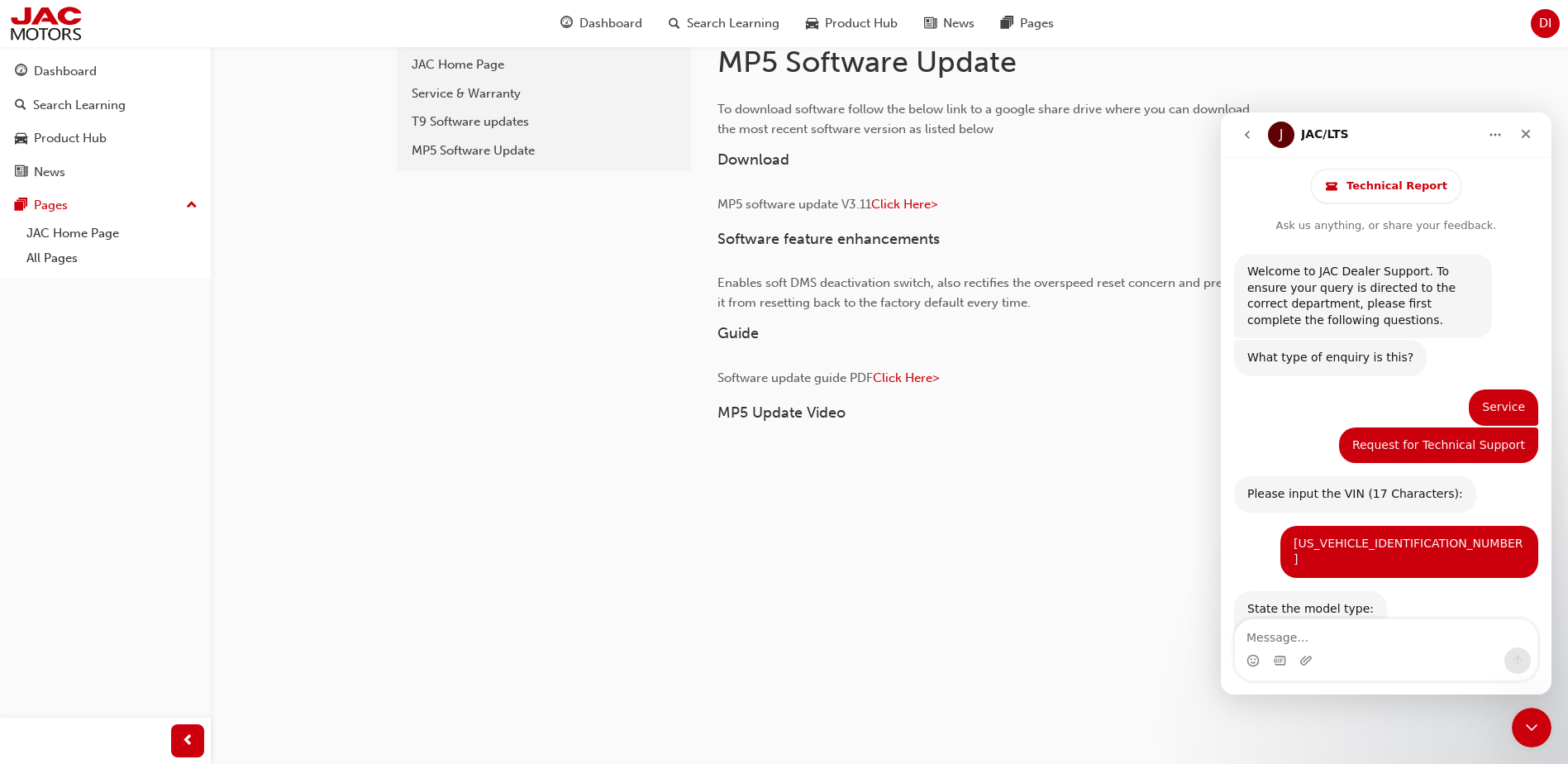
scroll to position [4770, 0]
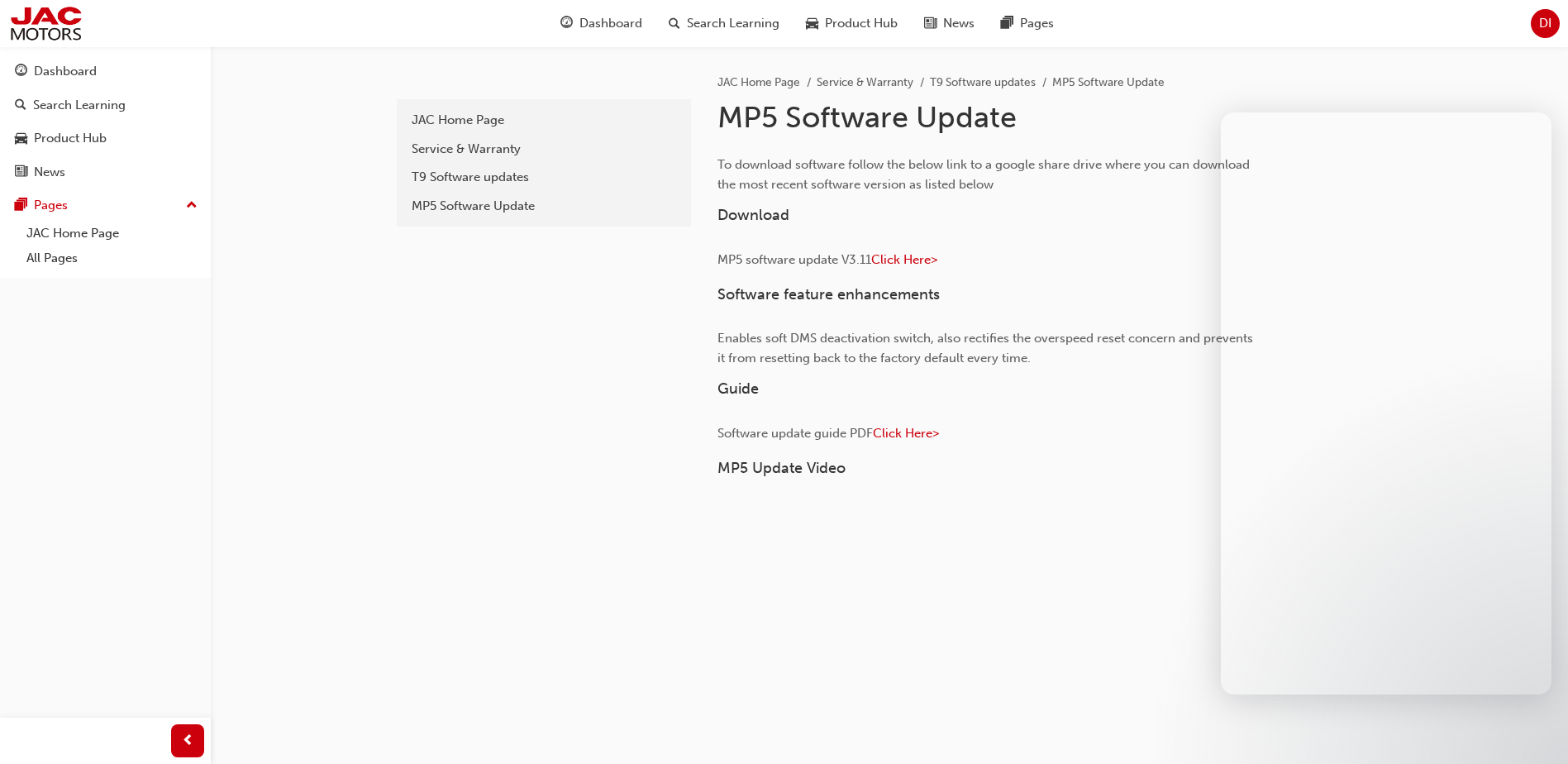
scroll to position [55, 0]
